Goal: Transaction & Acquisition: Obtain resource

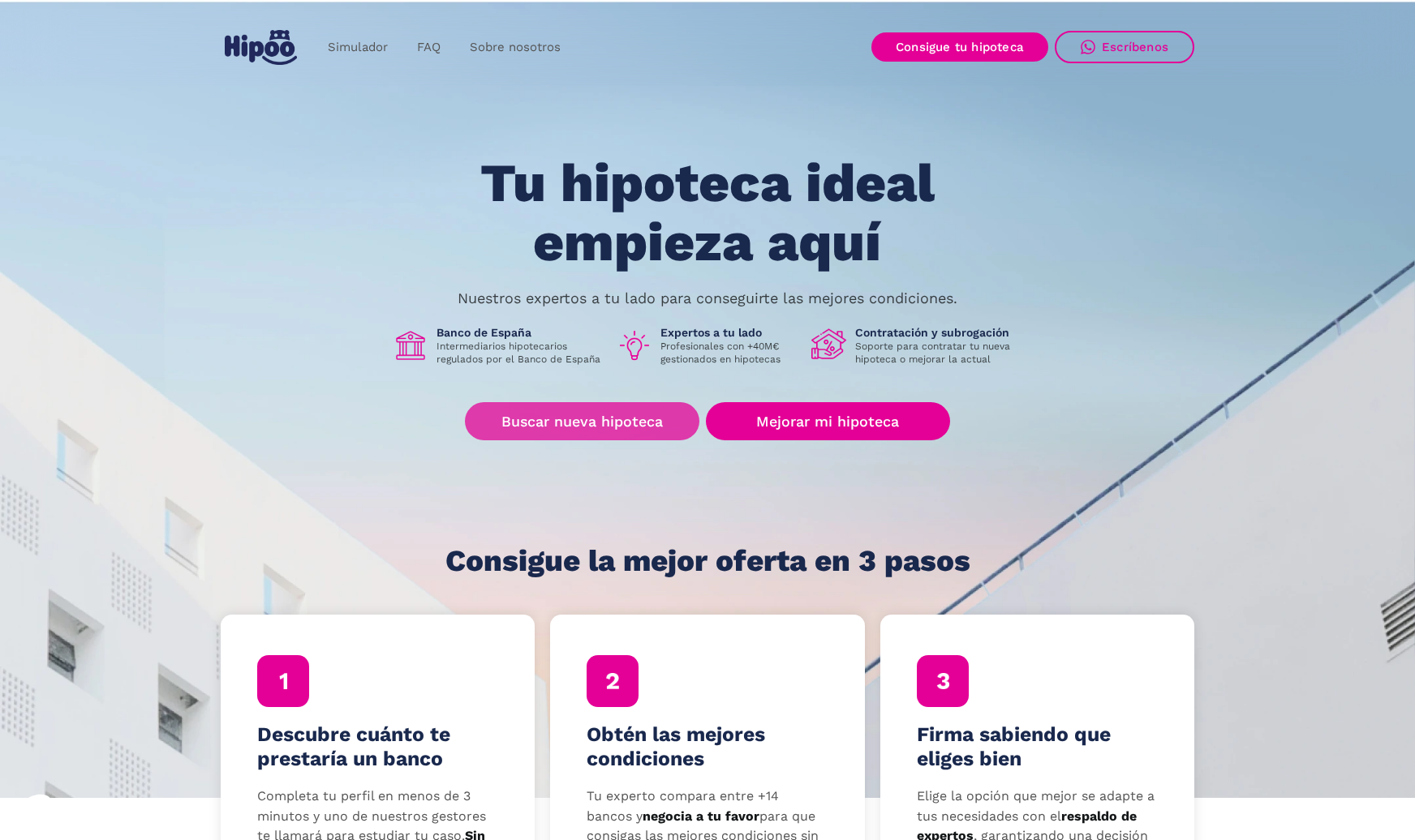
click at [581, 421] on link "Buscar nueva hipoteca" at bounding box center [582, 421] width 235 height 38
click at [543, 411] on link "Buscar nueva hipoteca" at bounding box center [582, 421] width 235 height 38
